Goal: Entertainment & Leisure: Consume media (video, audio)

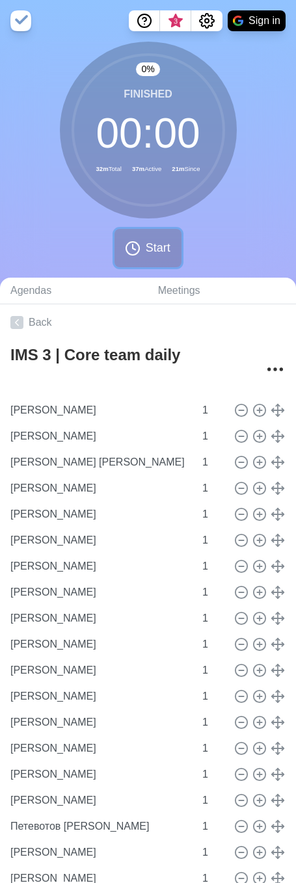
click at [132, 249] on icon at bounding box center [133, 249] width 16 height 16
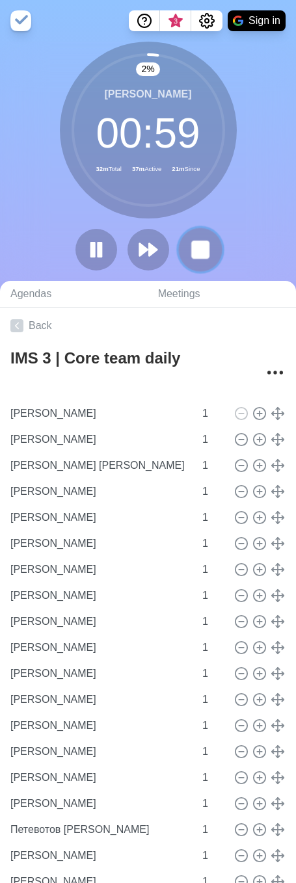
click at [194, 252] on rect at bounding box center [200, 249] width 16 height 16
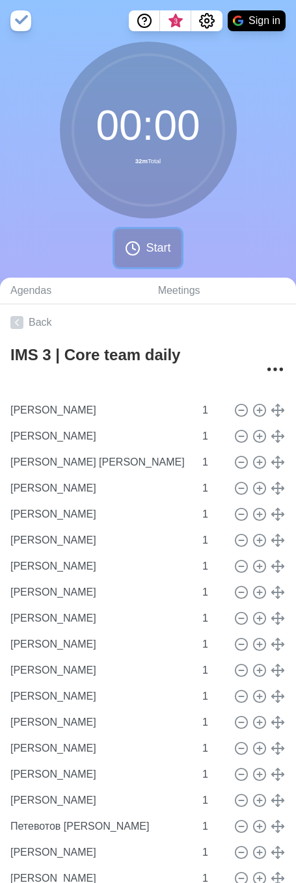
click at [140, 255] on icon at bounding box center [133, 249] width 16 height 16
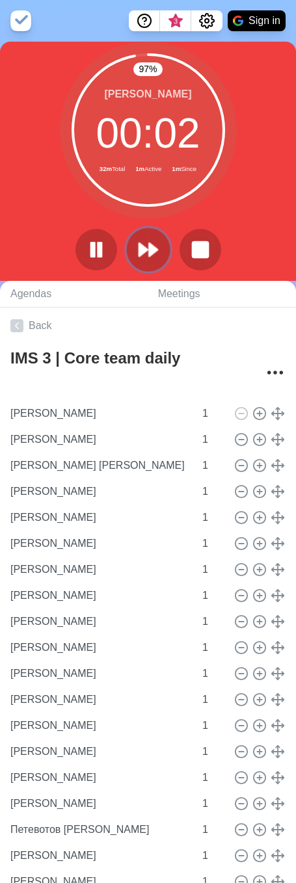
click at [146, 252] on icon at bounding box center [148, 250] width 22 height 22
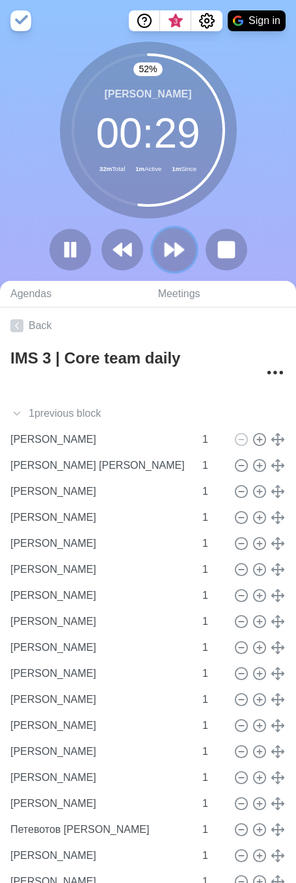
click at [180, 251] on polygon at bounding box center [179, 249] width 8 height 13
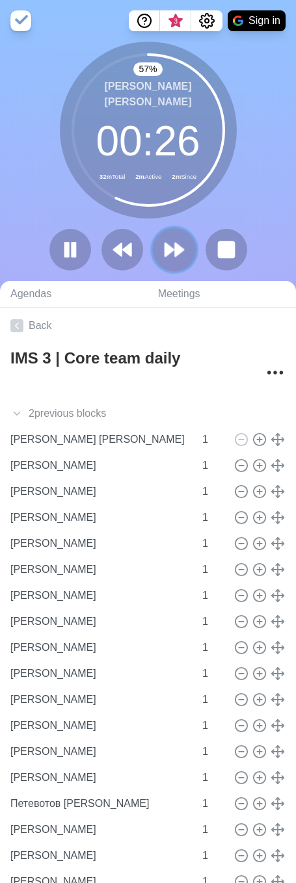
click at [182, 245] on icon at bounding box center [174, 250] width 22 height 22
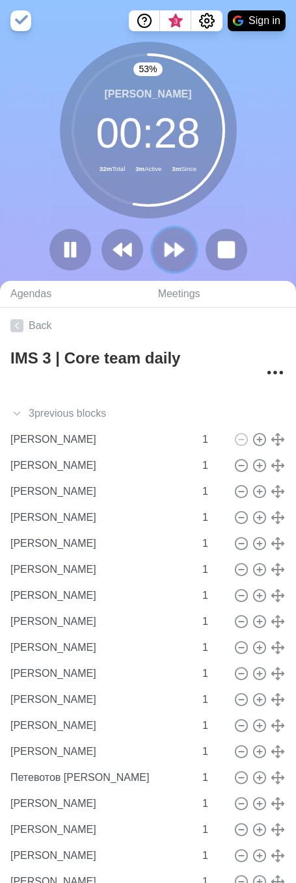
click at [163, 241] on button at bounding box center [174, 250] width 44 height 44
click at [172, 244] on icon at bounding box center [174, 250] width 22 height 22
click at [185, 250] on button at bounding box center [174, 250] width 44 height 44
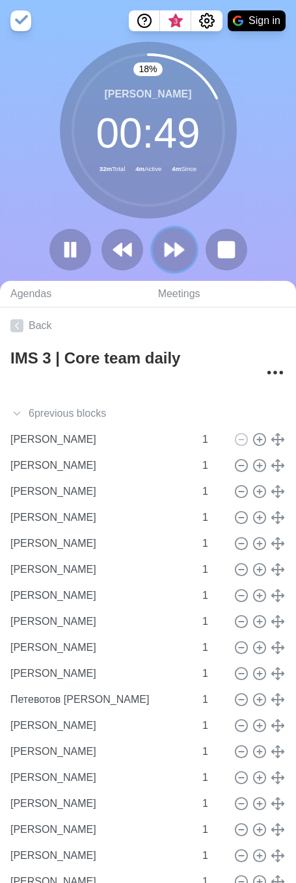
click at [180, 249] on polygon at bounding box center [179, 249] width 8 height 13
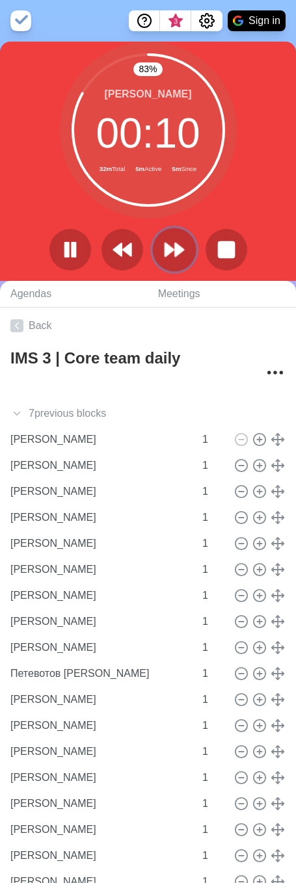
click at [182, 257] on icon at bounding box center [174, 250] width 22 height 22
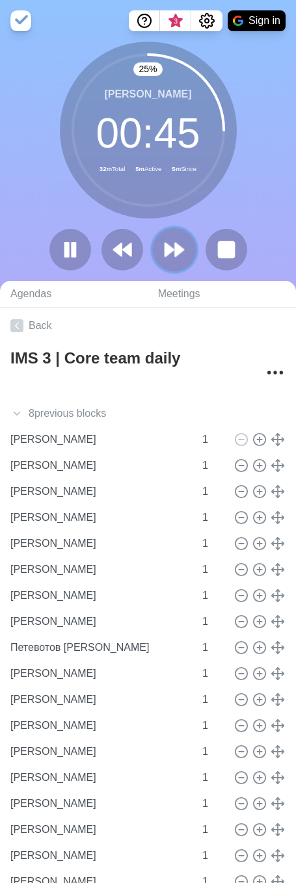
click at [185, 245] on button at bounding box center [174, 250] width 44 height 44
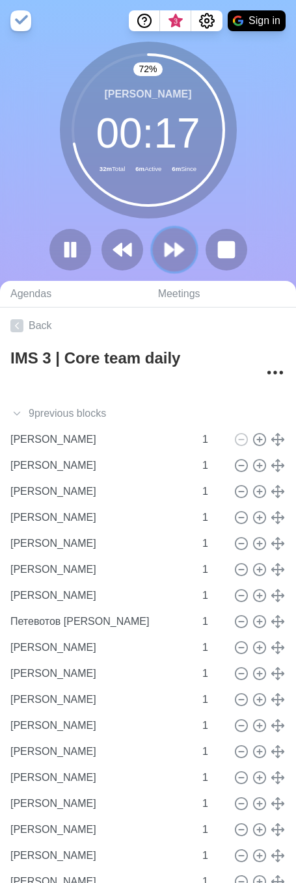
click at [167, 243] on polygon at bounding box center [169, 249] width 8 height 13
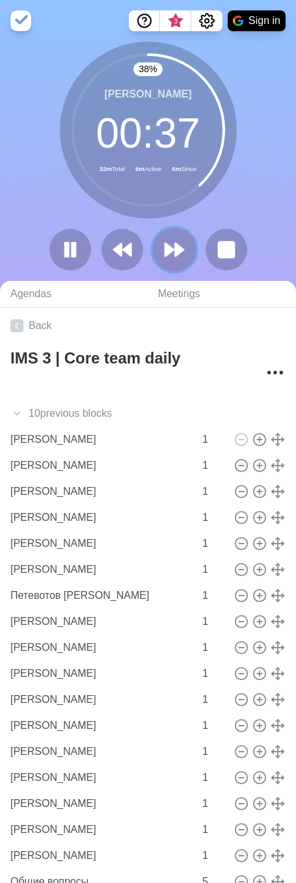
click at [188, 251] on button at bounding box center [174, 250] width 44 height 44
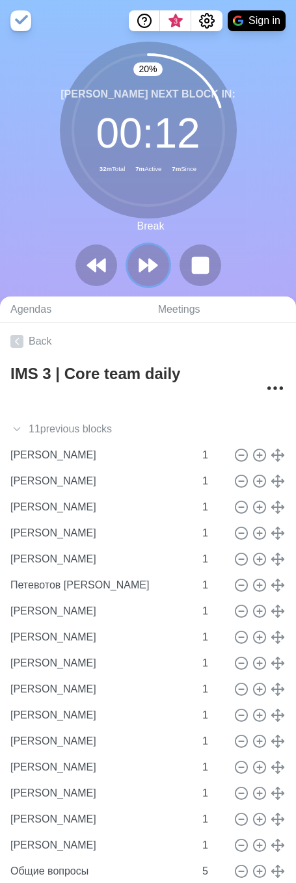
click at [150, 262] on polygon at bounding box center [153, 266] width 8 height 12
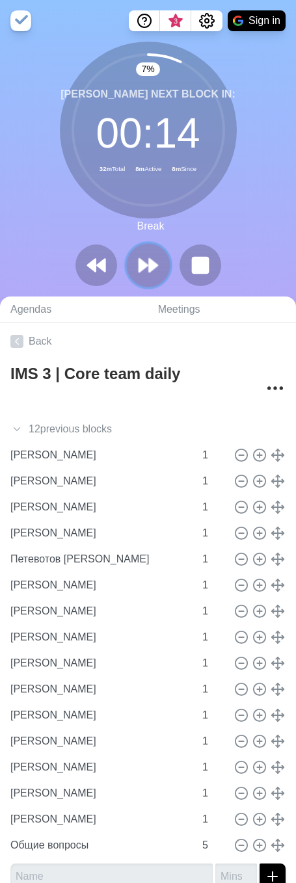
click at [154, 262] on polygon at bounding box center [153, 265] width 8 height 13
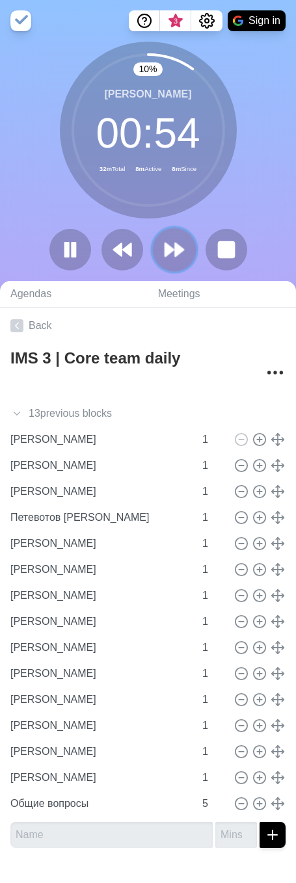
click at [174, 248] on icon at bounding box center [174, 250] width 22 height 22
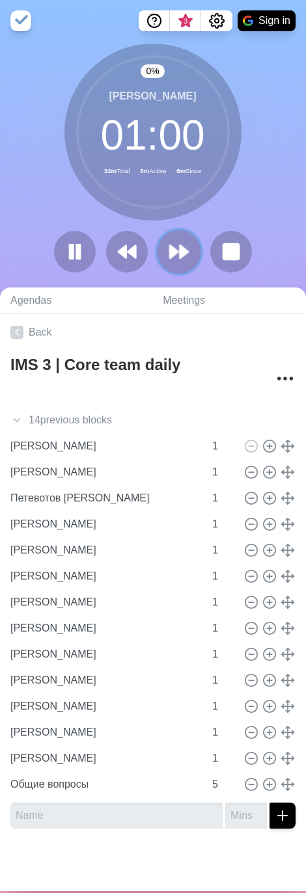
click at [174, 249] on icon at bounding box center [179, 252] width 22 height 22
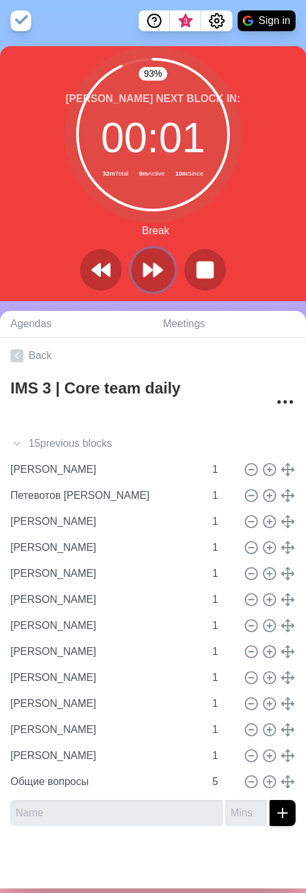
click at [145, 265] on icon at bounding box center [153, 270] width 22 height 22
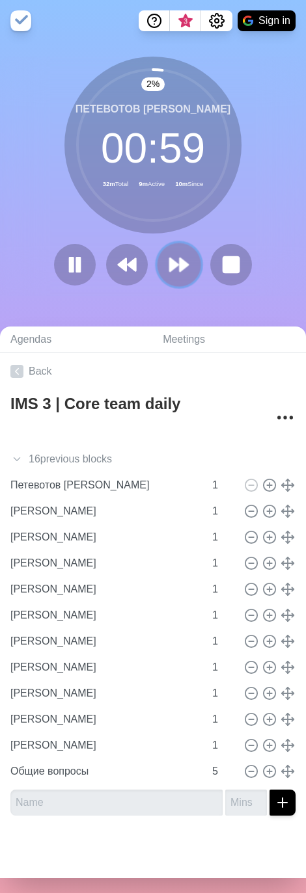
click at [170, 265] on polygon at bounding box center [174, 264] width 8 height 13
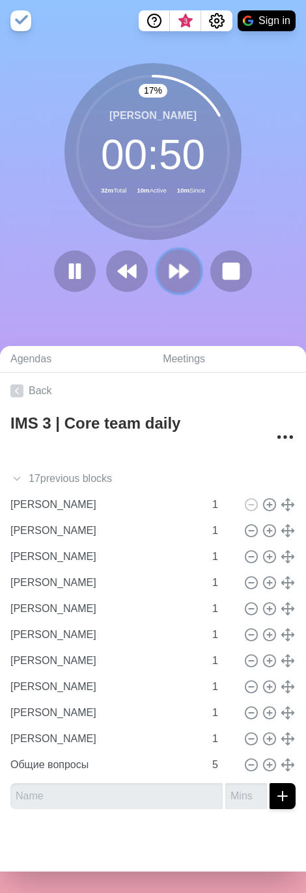
click at [171, 261] on icon at bounding box center [179, 271] width 22 height 22
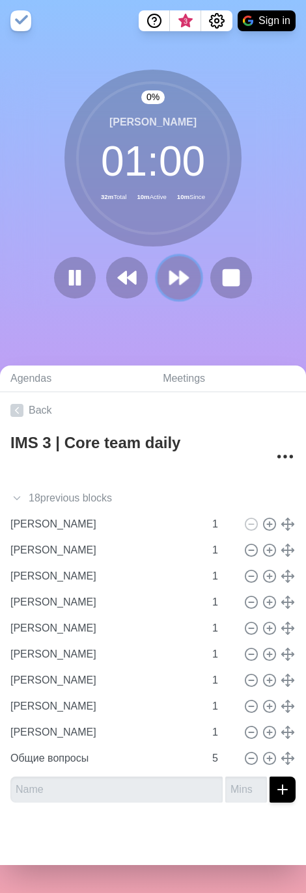
click at [172, 261] on button at bounding box center [179, 278] width 44 height 44
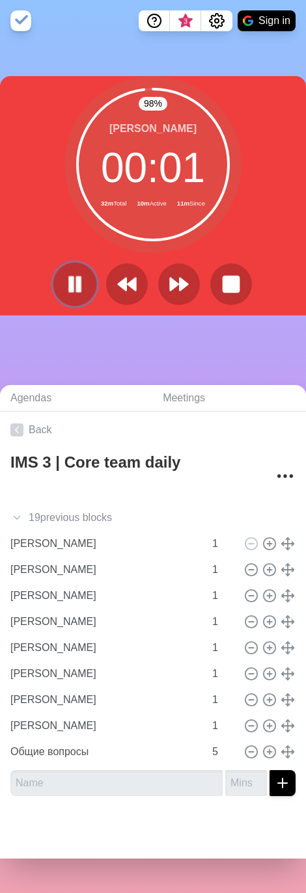
click at [80, 286] on icon at bounding box center [75, 284] width 22 height 22
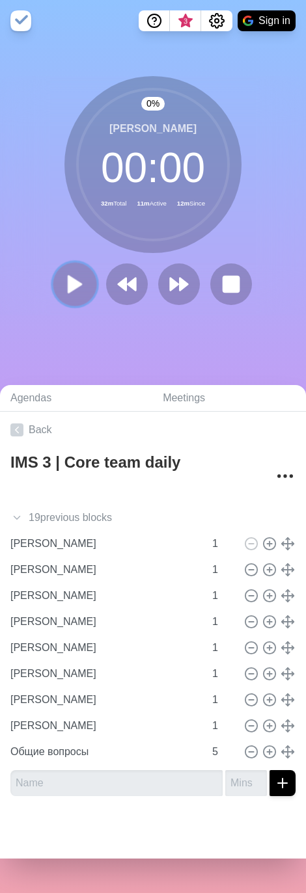
click at [68, 282] on polygon at bounding box center [74, 284] width 13 height 16
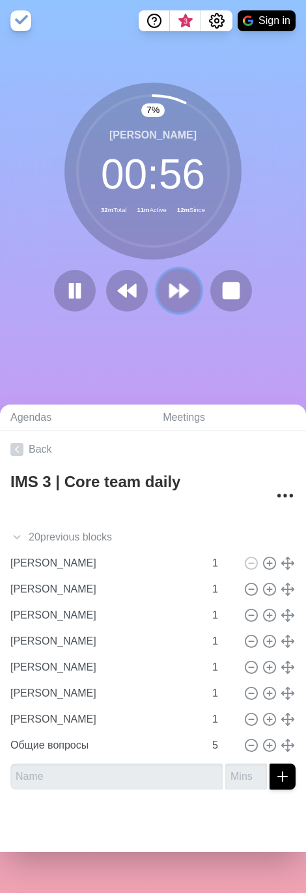
click at [170, 290] on polygon at bounding box center [174, 290] width 8 height 13
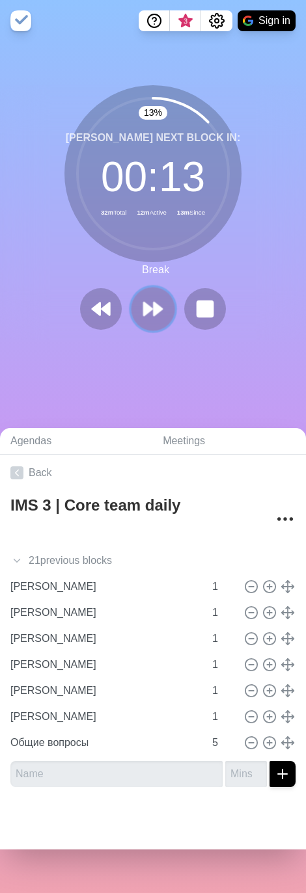
click at [154, 303] on icon at bounding box center [153, 309] width 22 height 22
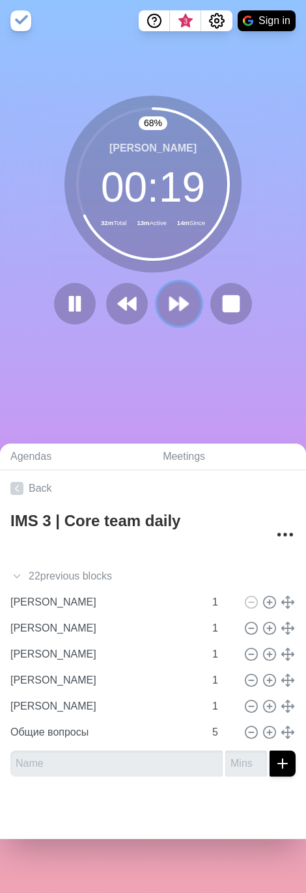
click at [167, 287] on button at bounding box center [179, 304] width 44 height 44
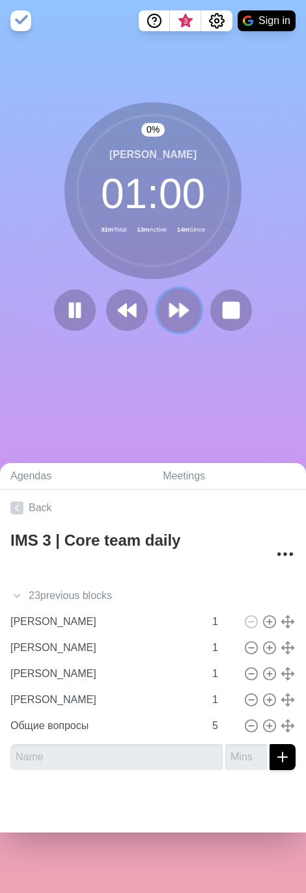
click at [169, 295] on button at bounding box center [179, 311] width 44 height 44
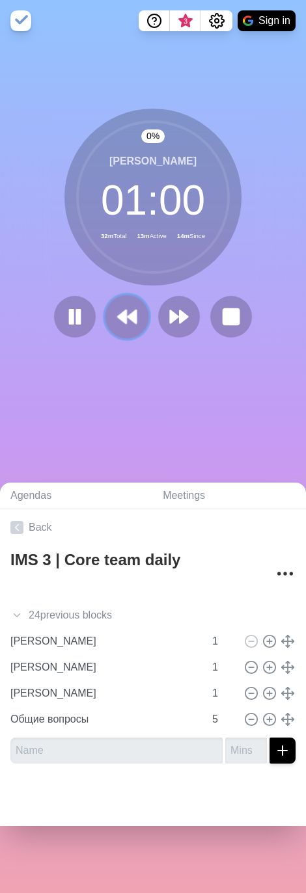
click at [122, 300] on button at bounding box center [127, 317] width 44 height 44
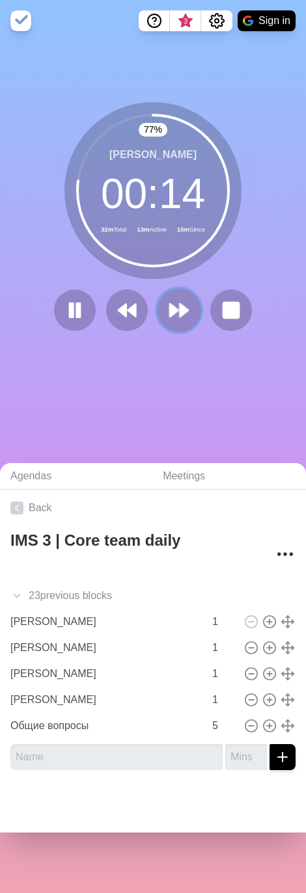
click at [178, 305] on icon at bounding box center [179, 310] width 22 height 22
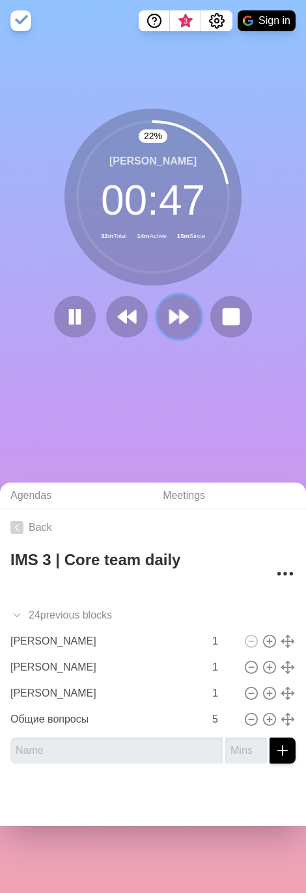
click at [180, 320] on polygon at bounding box center [184, 316] width 8 height 13
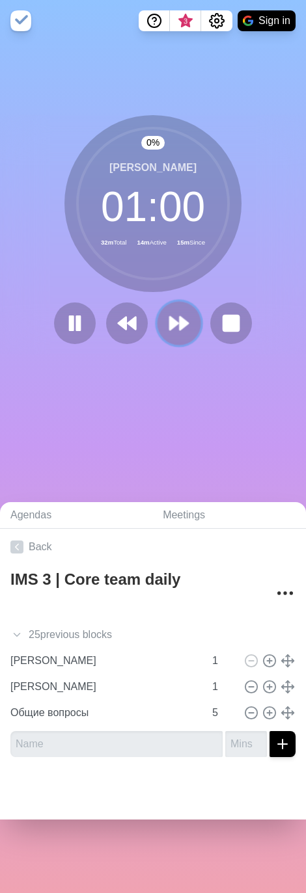
click at [180, 320] on polygon at bounding box center [184, 323] width 8 height 13
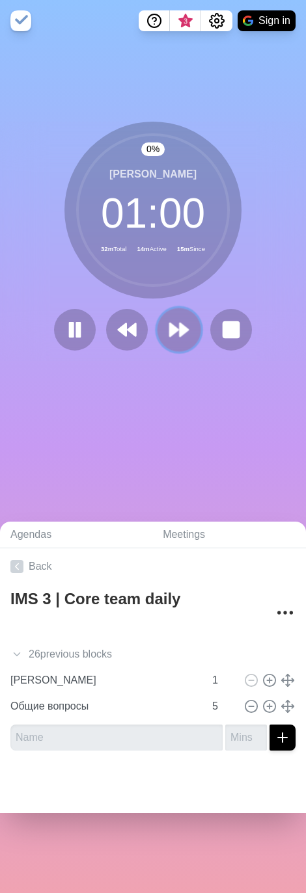
click at [179, 320] on icon at bounding box center [179, 330] width 22 height 22
